Goal: Task Accomplishment & Management: Use online tool/utility

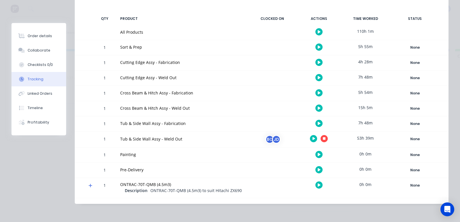
click at [323, 137] on icon "button" at bounding box center [324, 139] width 3 height 4
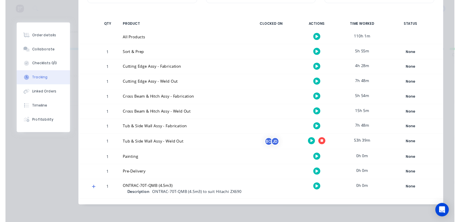
scroll to position [112, 0]
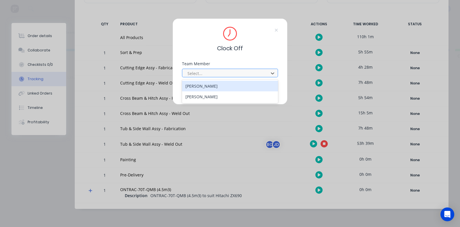
click at [217, 70] on div at bounding box center [226, 73] width 79 height 7
click at [207, 86] on div "[PERSON_NAME]" at bounding box center [230, 86] width 96 height 11
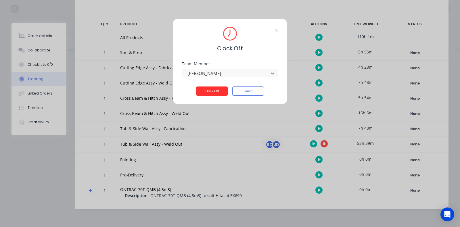
click at [211, 93] on button "Clock Off" at bounding box center [212, 91] width 32 height 9
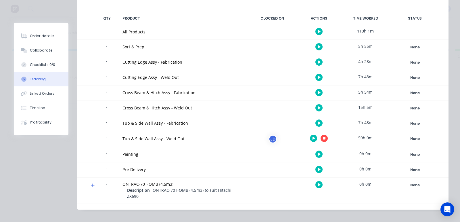
click at [323, 137] on icon "button" at bounding box center [324, 138] width 3 height 3
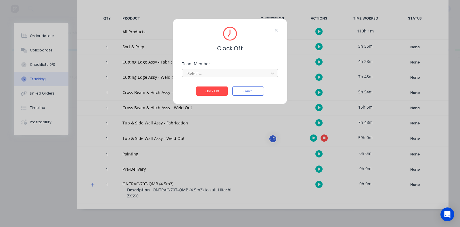
click at [207, 73] on div at bounding box center [226, 73] width 79 height 7
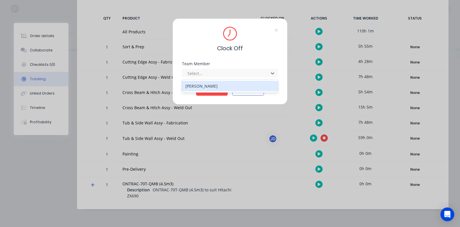
click at [207, 85] on div "[PERSON_NAME]" at bounding box center [230, 86] width 96 height 11
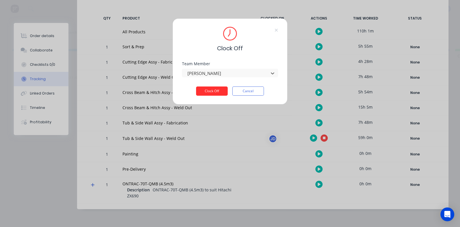
click at [209, 94] on button "Clock Off" at bounding box center [212, 91] width 32 height 9
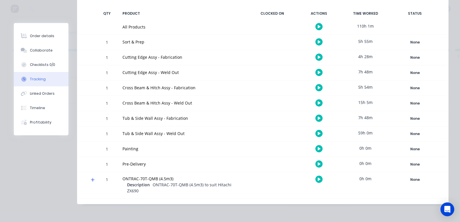
scroll to position [9, 0]
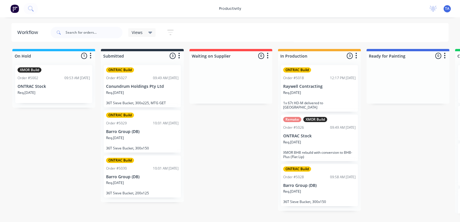
click at [305, 101] on p "1x 67t HD-M delivered to [GEOGRAPHIC_DATA]" at bounding box center [319, 105] width 73 height 9
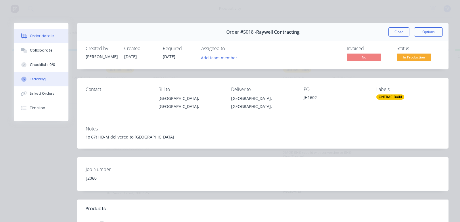
click at [38, 79] on div "Tracking" at bounding box center [38, 79] width 16 height 5
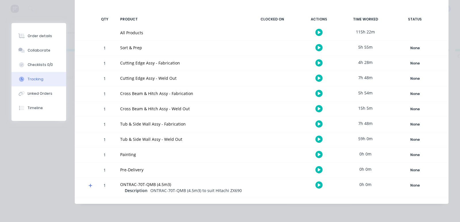
scroll to position [9, 0]
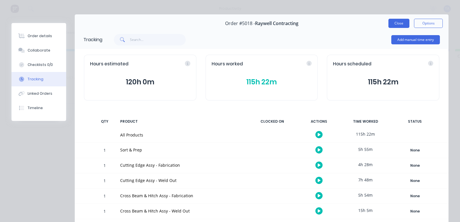
click at [389, 26] on button "Close" at bounding box center [399, 23] width 21 height 9
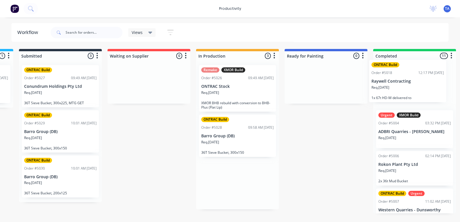
scroll to position [0, 90]
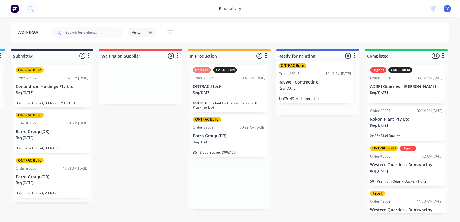
drag, startPoint x: 314, startPoint y: 94, endPoint x: 315, endPoint y: 89, distance: 4.6
click at [315, 89] on div "On Hold 1 Sort By Created date Required date Order number Customer name Most re…" at bounding box center [259, 131] width 709 height 164
